Goal: Check status

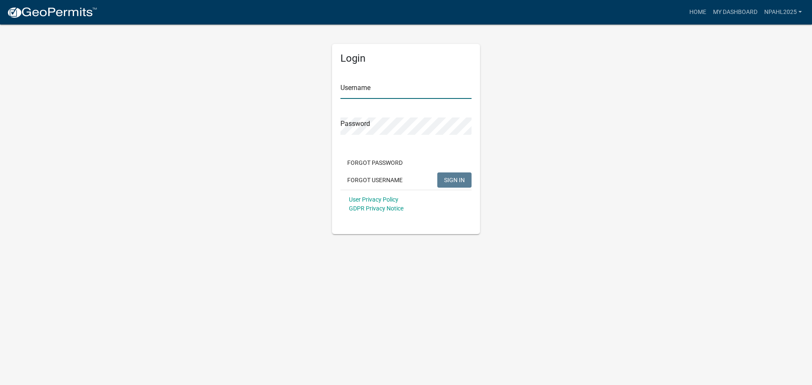
type input "NPahl2025"
click at [451, 201] on div "User Privacy Policy GDPR Privacy Notice" at bounding box center [405, 204] width 131 height 28
click at [457, 181] on span "SIGN IN" at bounding box center [454, 179] width 21 height 7
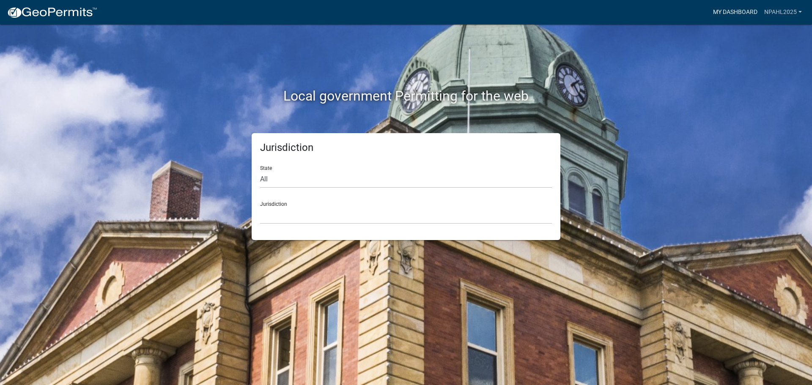
click at [739, 8] on link "My Dashboard" at bounding box center [735, 12] width 51 height 16
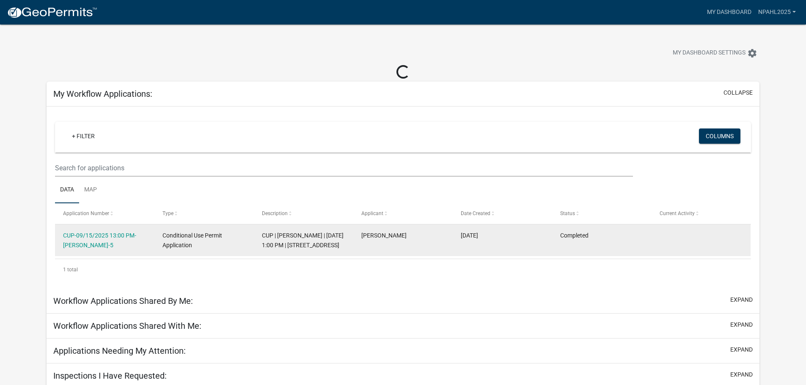
click at [110, 241] on div "CUP-09/15/2025 13:00 PM-[PERSON_NAME]-5" at bounding box center [104, 240] width 83 height 19
click at [107, 235] on link "CUP-09/15/2025 13:00 PM-[PERSON_NAME]-5" at bounding box center [99, 240] width 73 height 16
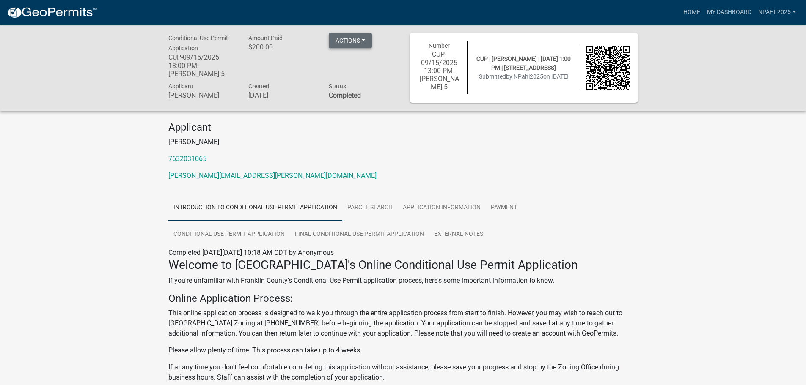
click at [352, 45] on button "Actions" at bounding box center [350, 40] width 43 height 15
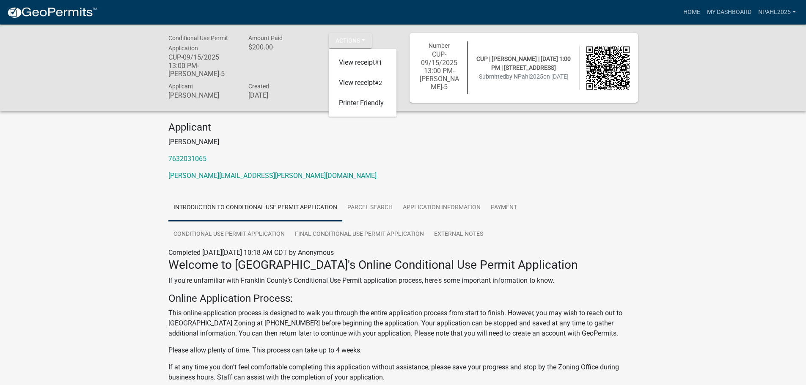
click at [271, 154] on p "7632031065" at bounding box center [402, 159] width 469 height 10
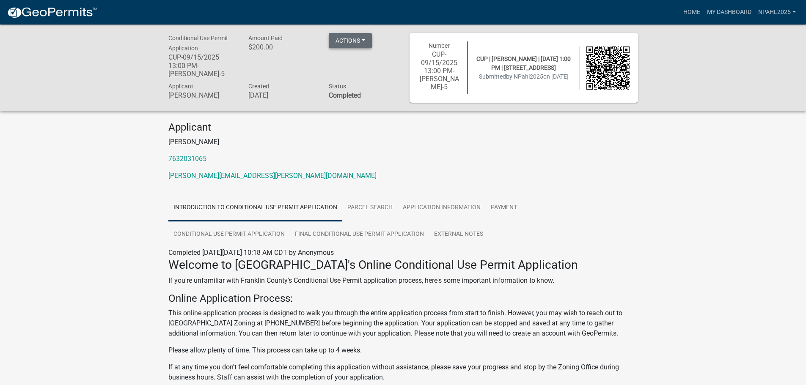
click at [353, 38] on button "Actions" at bounding box center [350, 40] width 43 height 15
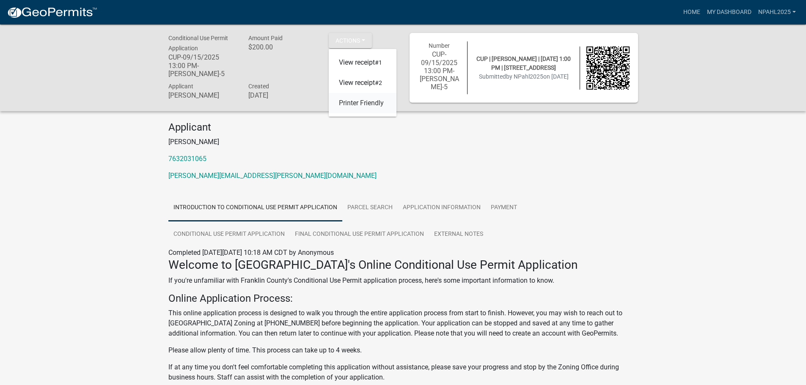
click at [367, 101] on link "Printer Friendly" at bounding box center [363, 103] width 68 height 20
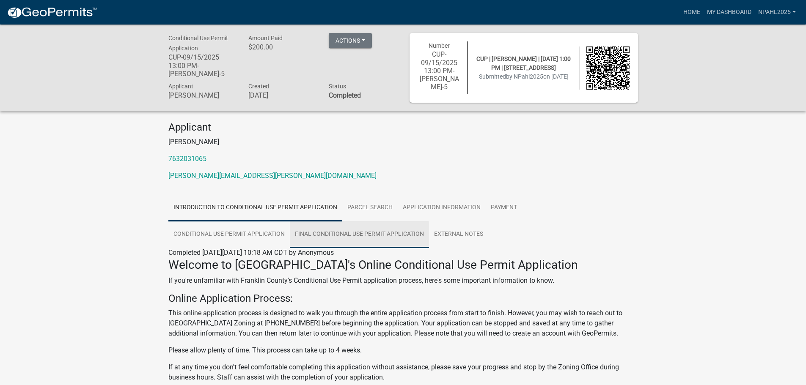
click at [365, 232] on link "Final Conditional Use Permit Application" at bounding box center [359, 234] width 139 height 27
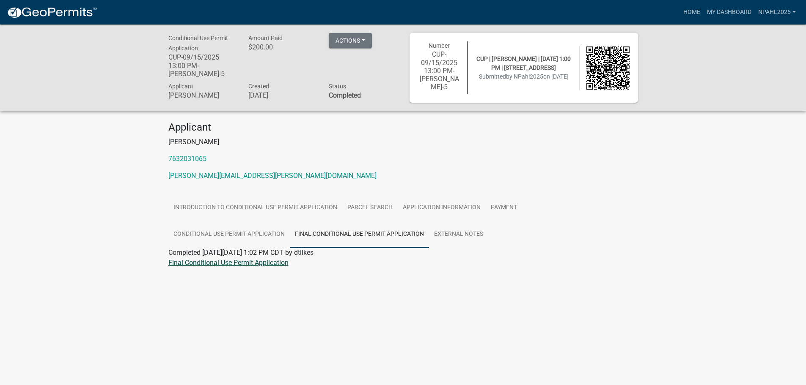
click at [221, 262] on link "Final Conditional Use Permit Application" at bounding box center [228, 263] width 120 height 8
